Goal: Navigation & Orientation: Find specific page/section

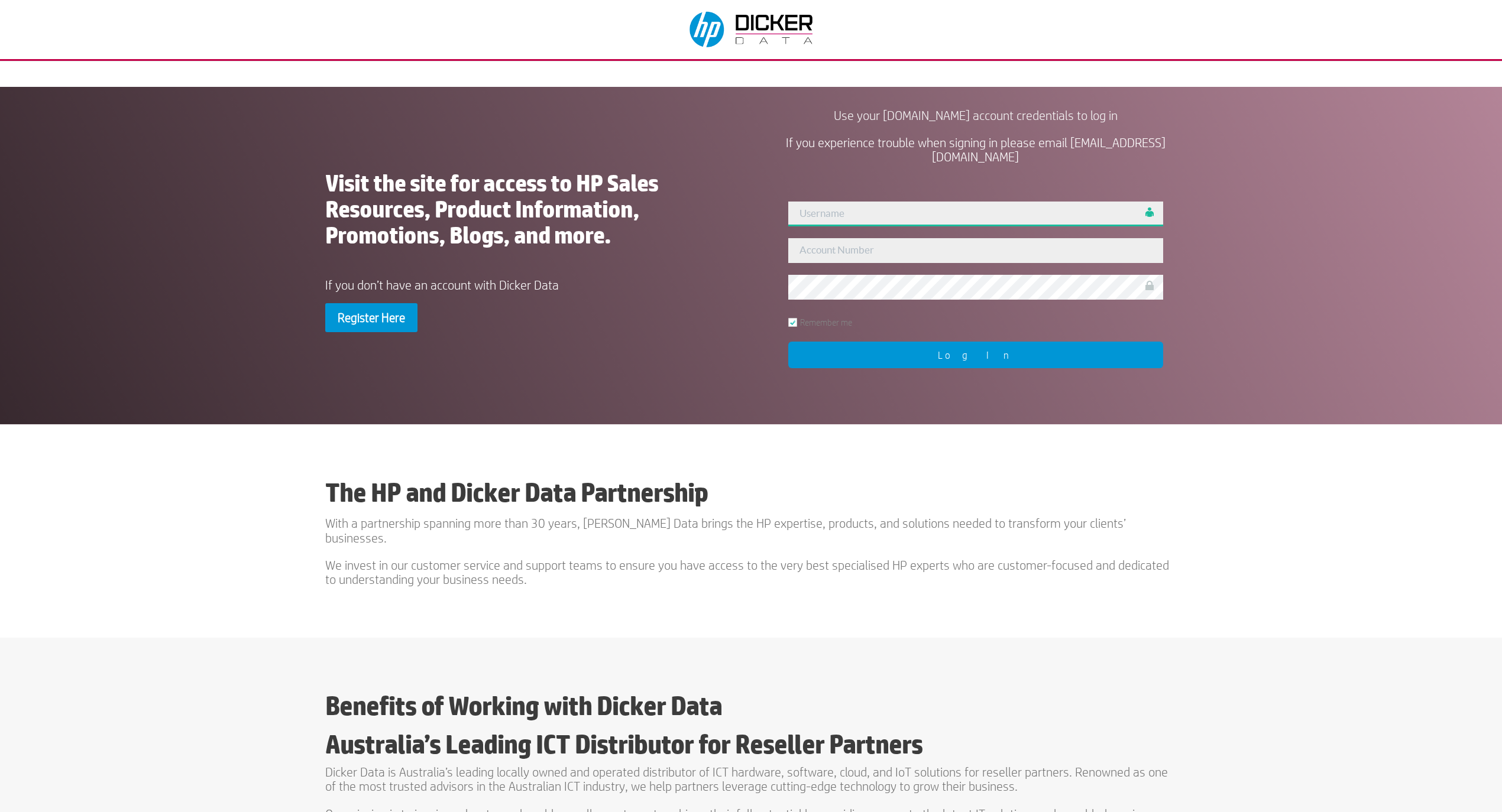
type input "[PERSON_NAME]"
click at [969, 355] on input "Log In" at bounding box center [976, 355] width 375 height 27
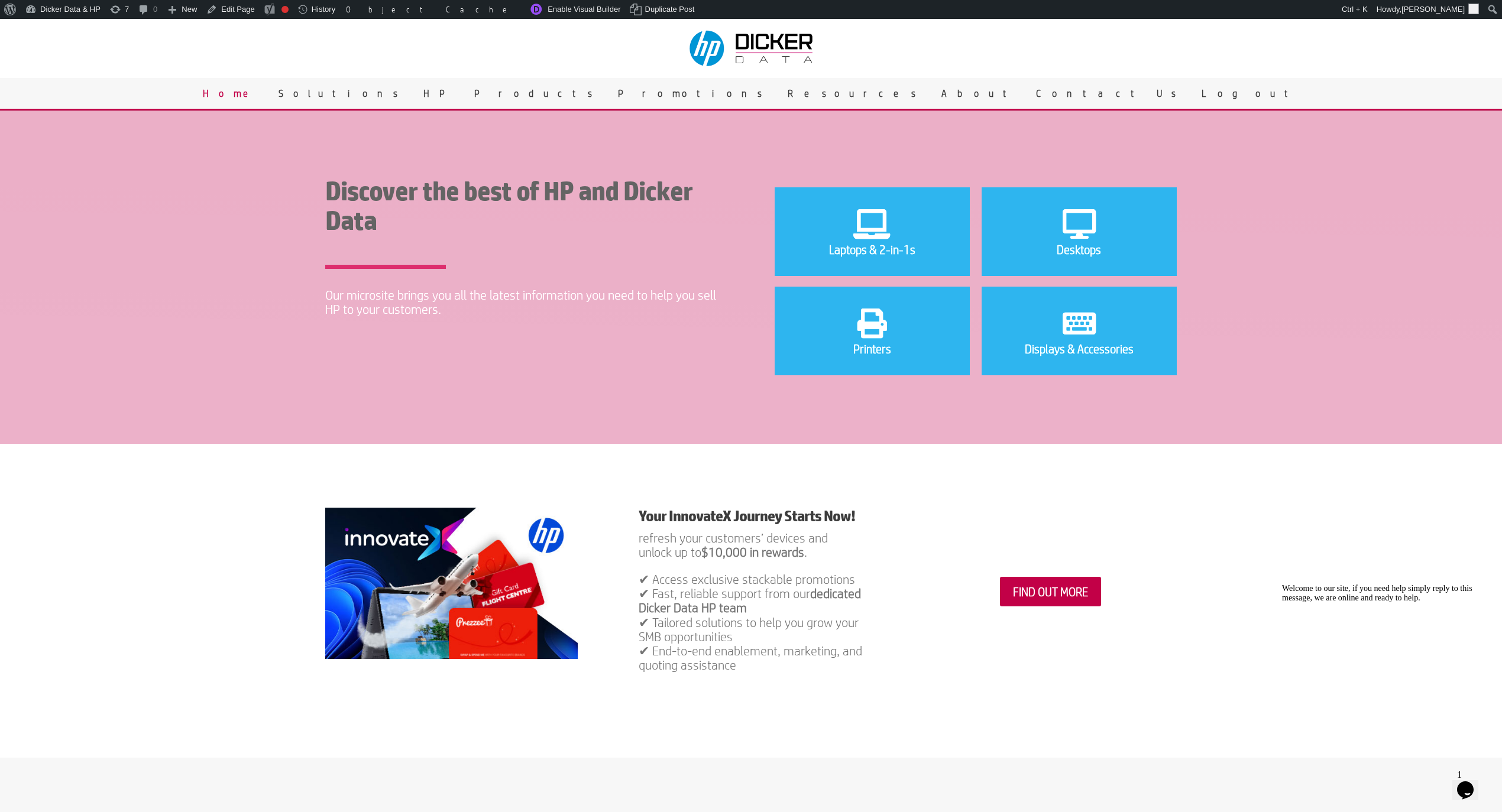
click at [469, 58] on div at bounding box center [751, 48] width 1502 height 59
click at [682, 402] on div "Discover the best of HP and Dicker Data Our microsite brings you all the latest…" at bounding box center [751, 276] width 1502 height 336
click at [215, 10] on link "Edit Page" at bounding box center [230, 9] width 57 height 19
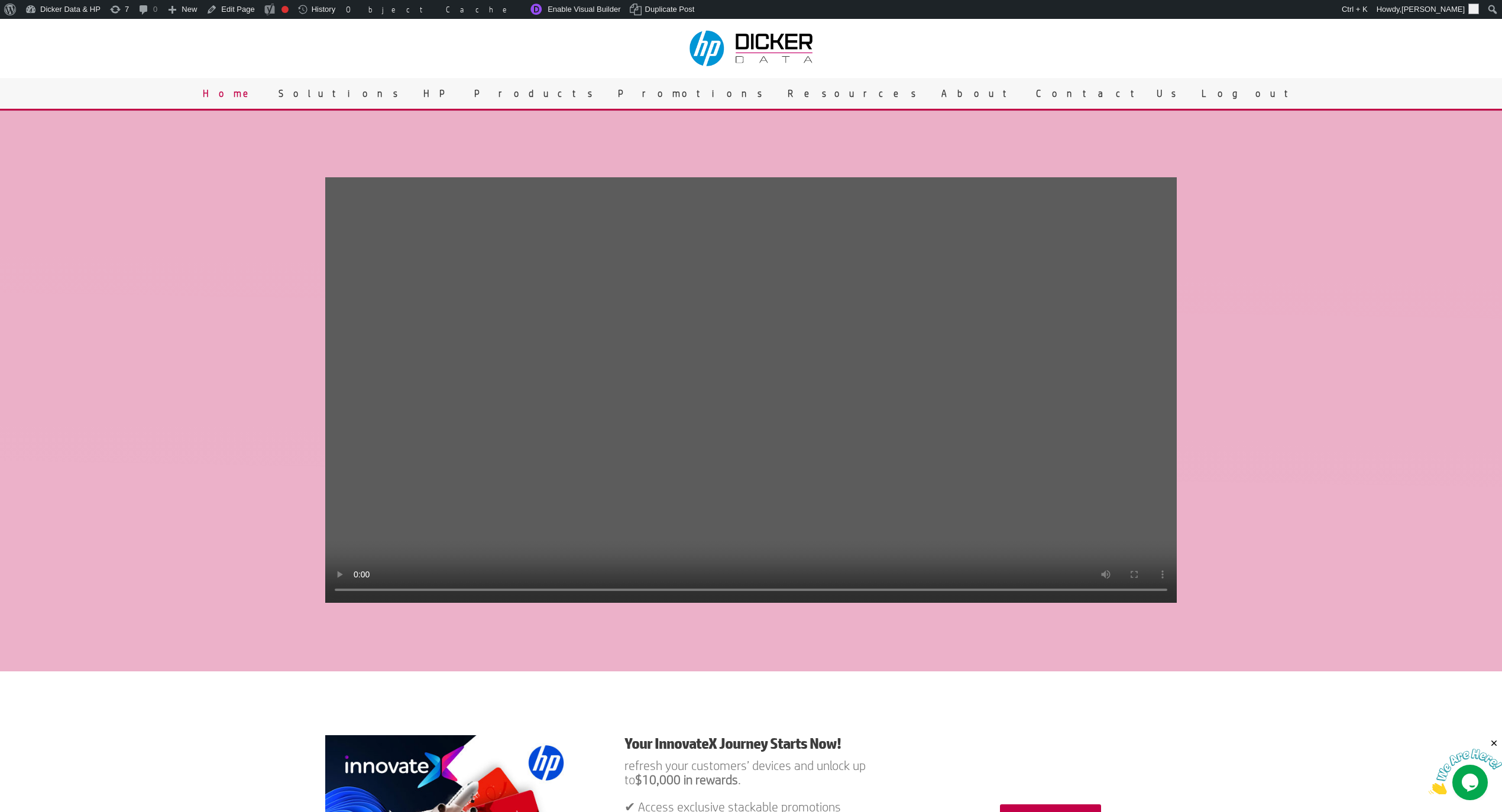
click at [598, 306] on video at bounding box center [751, 390] width 851 height 426
click at [220, 10] on link "Edit Page" at bounding box center [230, 9] width 57 height 19
click at [709, 55] on img at bounding box center [751, 49] width 139 height 48
click at [740, 461] on video at bounding box center [751, 390] width 851 height 426
click at [230, 13] on link "Edit Page" at bounding box center [230, 9] width 57 height 19
